Goal: Check status

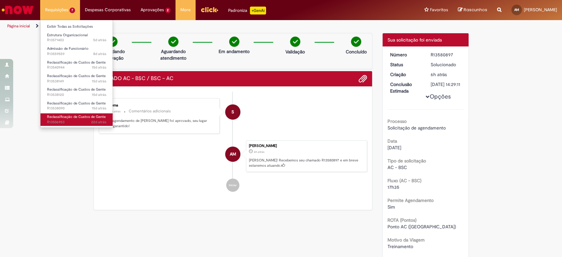
click at [82, 114] on link "Reclassificação de Custos de Gente 22d atrás 22 dias atrás R13506953" at bounding box center [76, 119] width 72 height 12
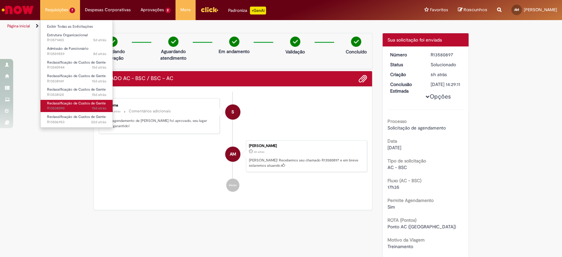
click at [87, 105] on link "Reclassificação de Custos de Gente 15d atrás 15 dias atrás R13538090" at bounding box center [76, 106] width 72 height 12
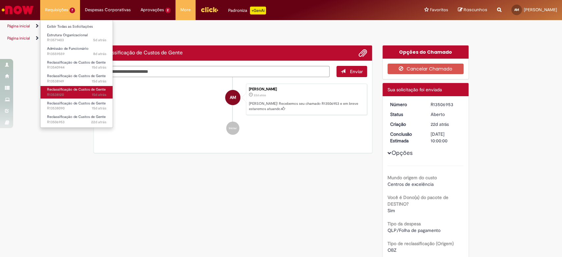
click at [90, 96] on span "15d atrás 15 dias atrás R13538120" at bounding box center [76, 94] width 59 height 5
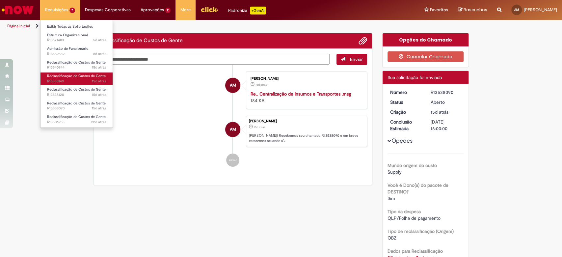
click at [89, 76] on span "Reclassificação de Custos de Gente" at bounding box center [76, 75] width 59 height 5
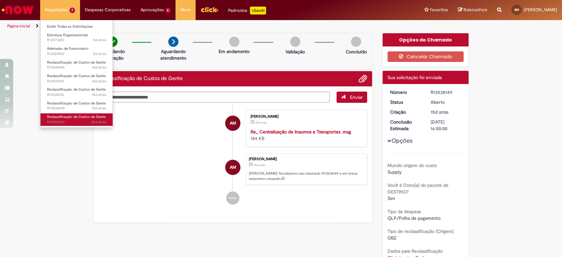
click at [81, 116] on span "Reclassificação de Custos de Gente" at bounding box center [76, 116] width 59 height 5
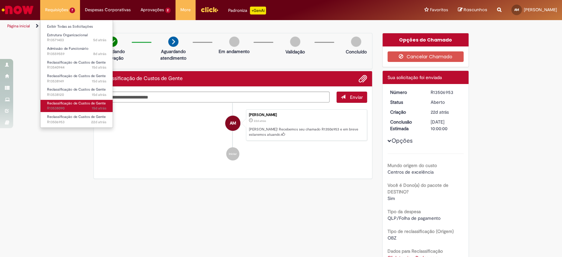
click at [82, 103] on span "Reclassificação de Custos de Gente" at bounding box center [76, 103] width 59 height 5
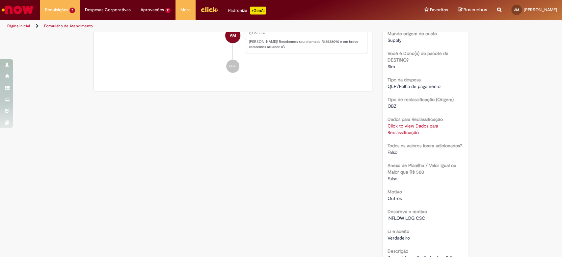
scroll to position [82, 0]
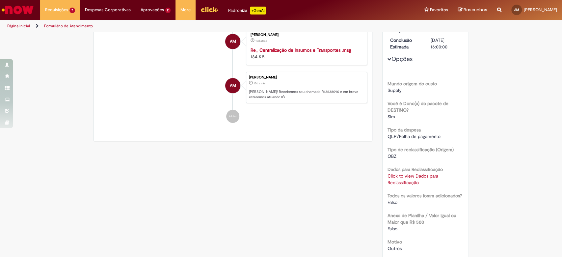
click at [404, 177] on link "Click to view Dados para Reclassificação" at bounding box center [412, 179] width 51 height 13
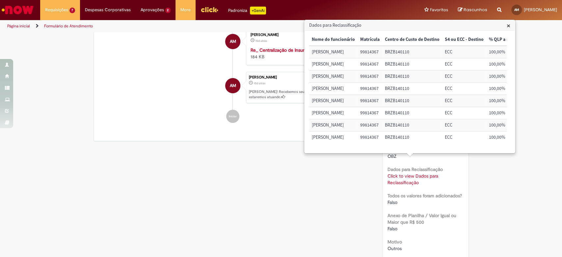
click at [328, 55] on td "[PERSON_NAME]" at bounding box center [333, 52] width 48 height 12
copy td "[PERSON_NAME]"
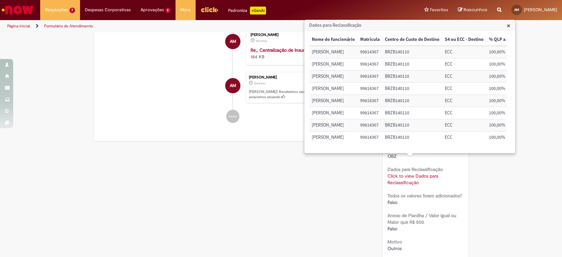
click at [303, 184] on div "Verificar Código de Barras Aguardando Aprovação Aguardando atendimento Em andam…" at bounding box center [281, 193] width 385 height 484
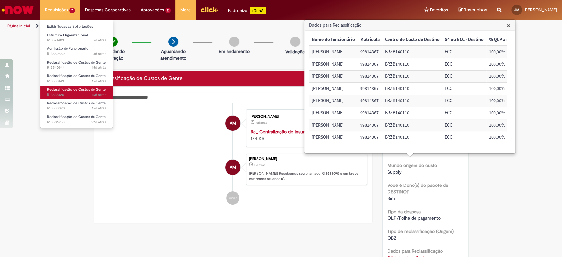
click at [82, 93] on span "15d atrás 15 dias atrás R13538120" at bounding box center [76, 94] width 59 height 5
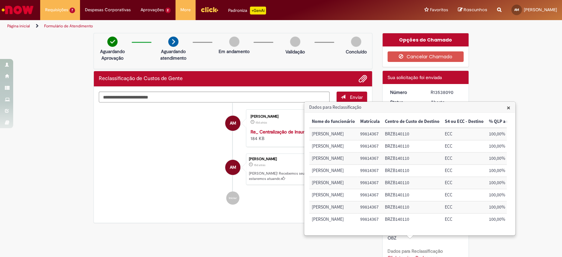
click at [509, 109] on span "×" at bounding box center [508, 107] width 4 height 9
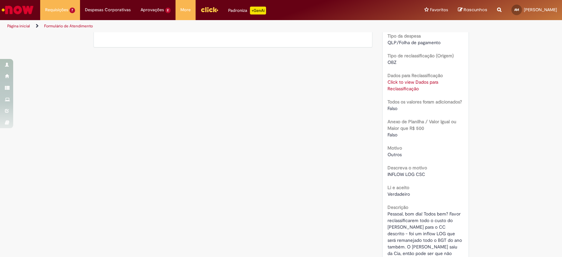
scroll to position [213, 0]
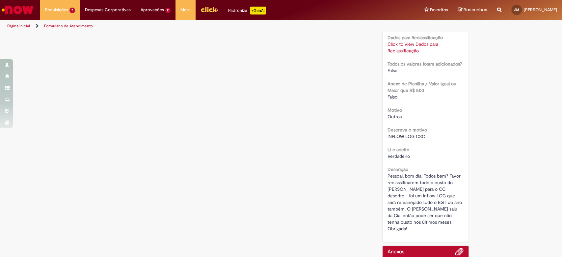
click at [404, 84] on b "Anexo de Planilha / Valor Igual ou Maior que R$ 500" at bounding box center [421, 87] width 69 height 13
click at [398, 42] on link "Click to view Dados para Reclassificação" at bounding box center [412, 47] width 51 height 13
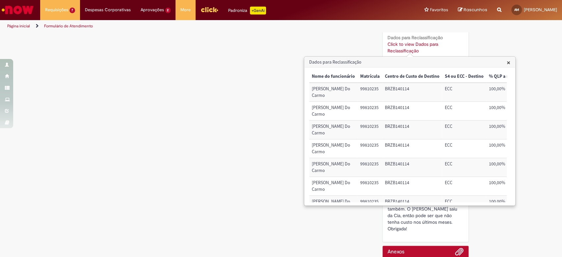
click at [322, 109] on td "[PERSON_NAME] Do Carmo" at bounding box center [333, 111] width 48 height 19
copy td "[PERSON_NAME] Do Carmo"
click at [271, 222] on div "Verificar Código de Barras Aguardando Aprovação Aguardando atendimento Em andam…" at bounding box center [281, 65] width 385 height 490
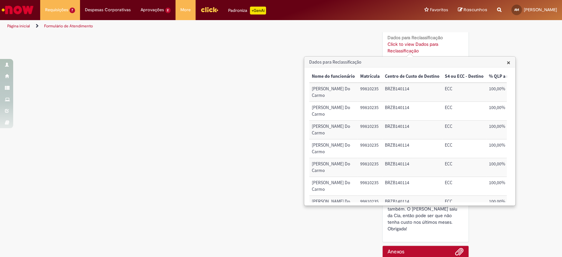
click at [508, 62] on span "×" at bounding box center [508, 62] width 4 height 9
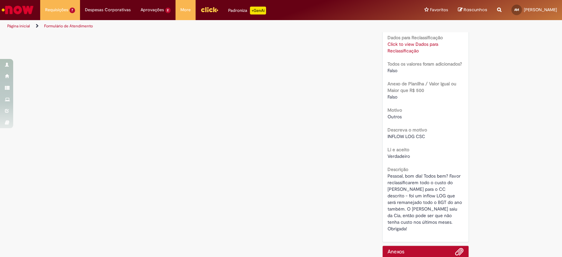
scroll to position [0, 0]
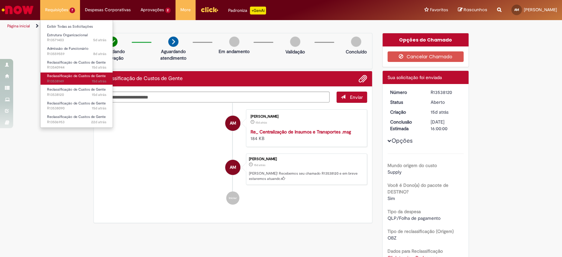
click at [82, 74] on span "Reclassificação de Custos de Gente" at bounding box center [76, 75] width 59 height 5
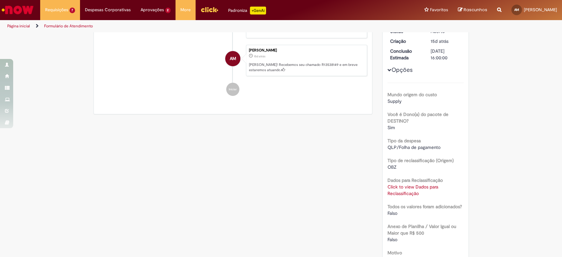
scroll to position [132, 0]
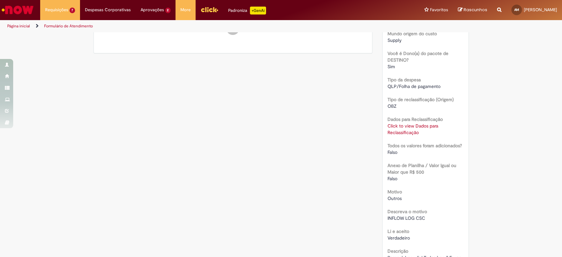
click at [400, 133] on link "Click to view Dados para Reclassificação" at bounding box center [412, 129] width 51 height 13
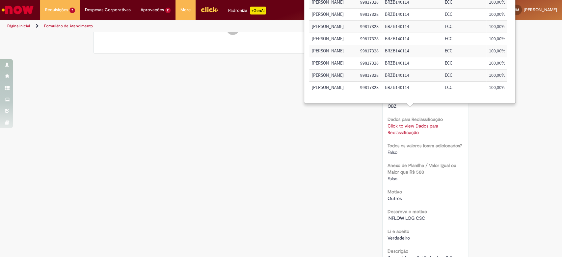
scroll to position [169, 0]
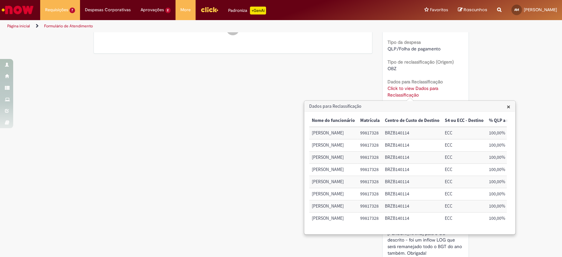
click at [324, 133] on td "[PERSON_NAME]" at bounding box center [333, 133] width 48 height 12
copy td "[PERSON_NAME]"
click at [274, 180] on div "Verificar Código de Barras Aguardando Aprovação Aguardando atendimento Em andam…" at bounding box center [281, 99] width 385 height 471
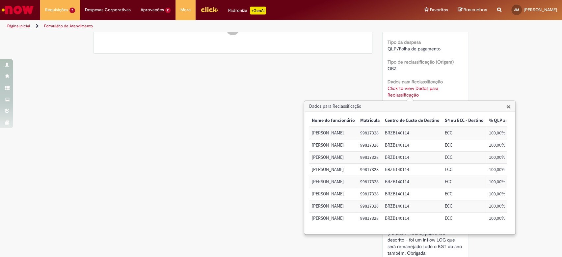
click at [297, 166] on div "Verificar Código de Barras Aguardando Aprovação Aguardando atendimento Em andam…" at bounding box center [281, 99] width 385 height 471
click at [510, 106] on h3 "Dados para Reclassificação" at bounding box center [409, 106] width 210 height 11
click at [507, 106] on span "×" at bounding box center [508, 106] width 4 height 9
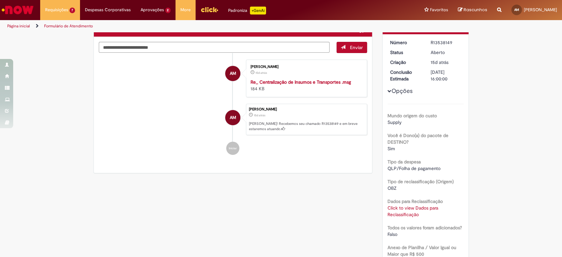
scroll to position [0, 0]
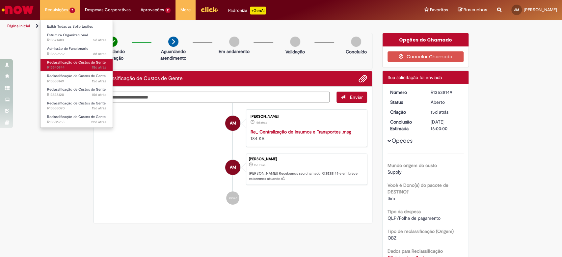
click at [75, 69] on span "15d atrás 15 dias atrás R13540944" at bounding box center [76, 67] width 59 height 5
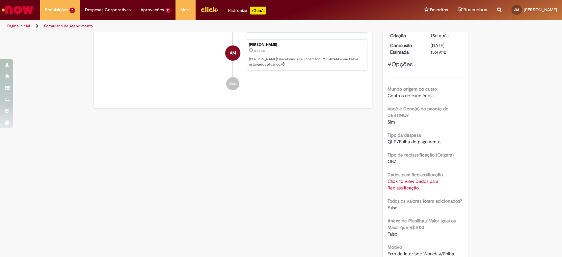
scroll to position [132, 0]
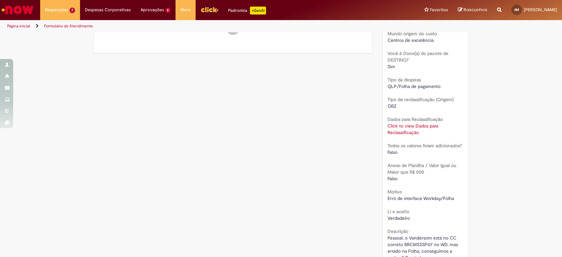
click at [402, 131] on link "Click to view Dados para Reclassificação" at bounding box center [412, 129] width 51 height 13
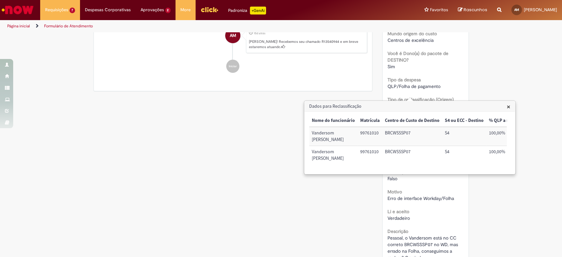
scroll to position [169, 0]
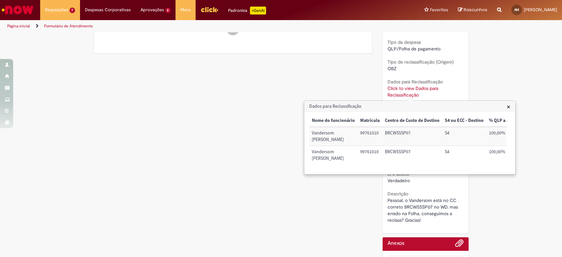
click at [314, 195] on div "Verificar Código de Barras Aguardando Aprovação Aguardando atendimento Em andam…" at bounding box center [281, 83] width 385 height 438
click at [508, 108] on span "×" at bounding box center [508, 106] width 4 height 9
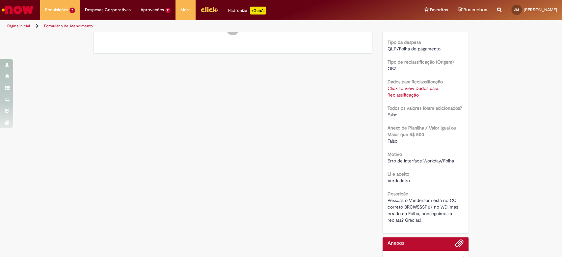
scroll to position [213, 0]
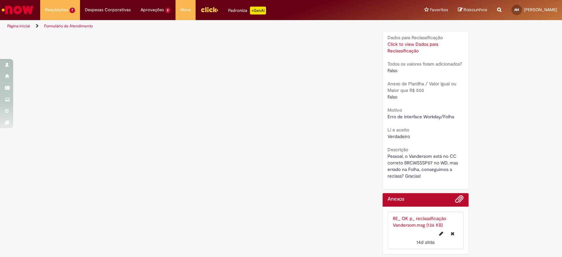
click at [409, 158] on span "Pessoal, o Vandersom está no CC correto BRCWSSSP07 no WD, mas errado na Folha, …" at bounding box center [423, 166] width 72 height 26
click at [415, 155] on span "Pessoal, o Vandersom está no CC correto BRCWSSSP07 no WD, mas errado na Folha, …" at bounding box center [423, 166] width 72 height 26
drag, startPoint x: 415, startPoint y: 155, endPoint x: 449, endPoint y: 199, distance: 55.5
click at [415, 156] on span "Pessoal, o Vandersom está no CC correto BRCWSSSP07 no WD, mas errado na Folha, …" at bounding box center [423, 166] width 72 height 26
click at [399, 45] on link "Click to view Dados para Reclassificação" at bounding box center [412, 47] width 51 height 13
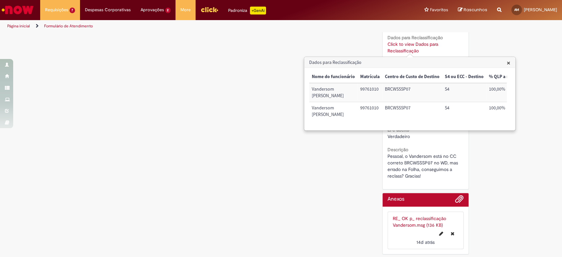
click at [317, 92] on td "Vandersom [PERSON_NAME]" at bounding box center [333, 92] width 48 height 19
copy td "Vandersom [PERSON_NAME]"
